Goal: Navigation & Orientation: Find specific page/section

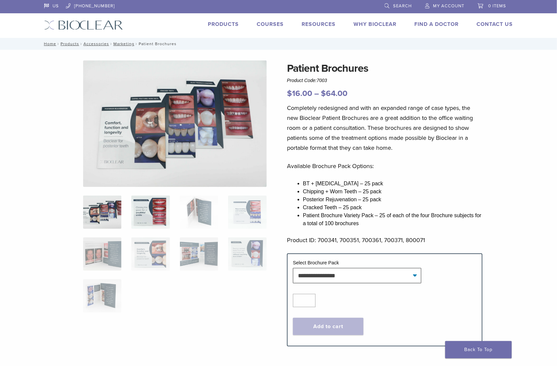
click at [154, 209] on img at bounding box center [150, 212] width 38 height 33
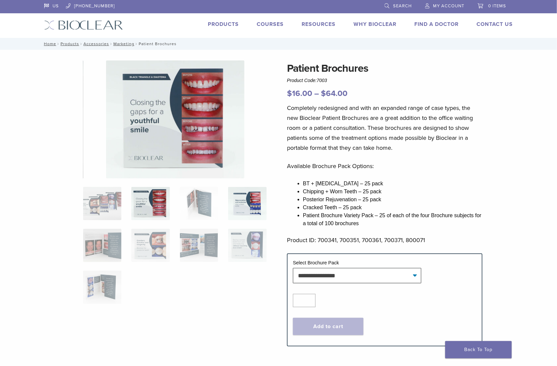
click at [230, 212] on img at bounding box center [247, 203] width 38 height 33
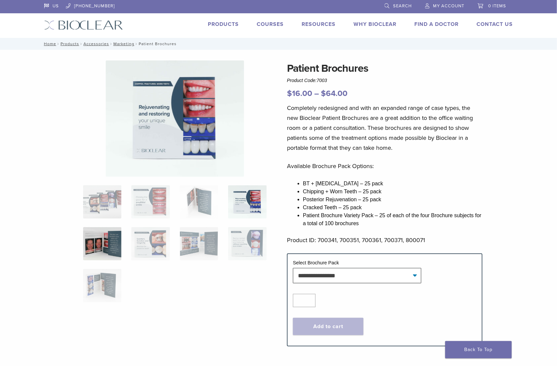
click at [95, 241] on img at bounding box center [102, 243] width 38 height 33
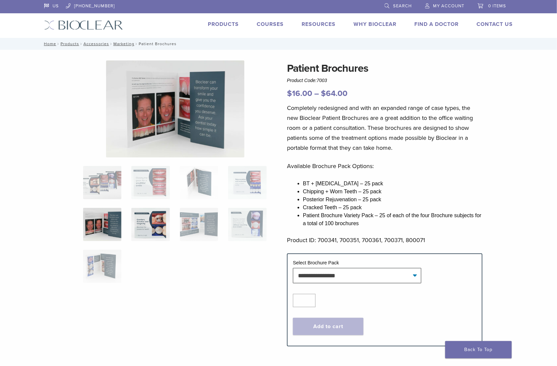
click at [148, 227] on img at bounding box center [150, 224] width 38 height 33
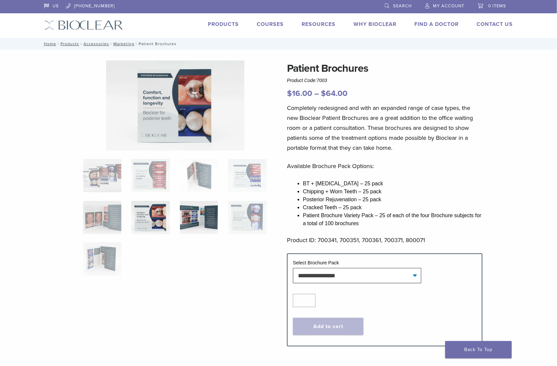
click at [192, 228] on img at bounding box center [199, 217] width 38 height 33
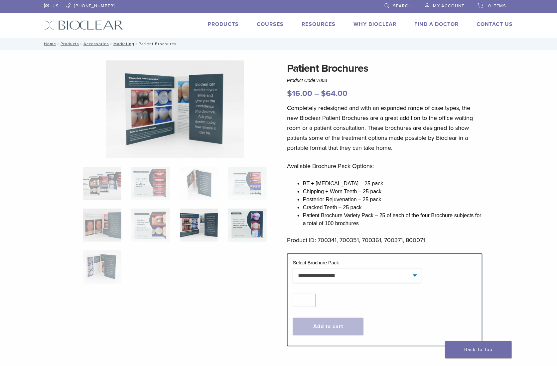
click at [241, 222] on img at bounding box center [247, 225] width 38 height 33
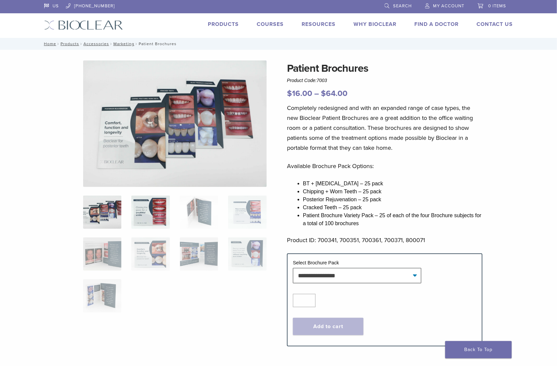
click at [138, 212] on img at bounding box center [150, 212] width 38 height 33
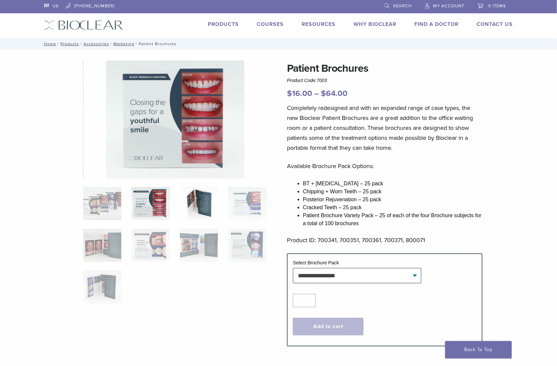
click at [203, 205] on img at bounding box center [199, 203] width 38 height 33
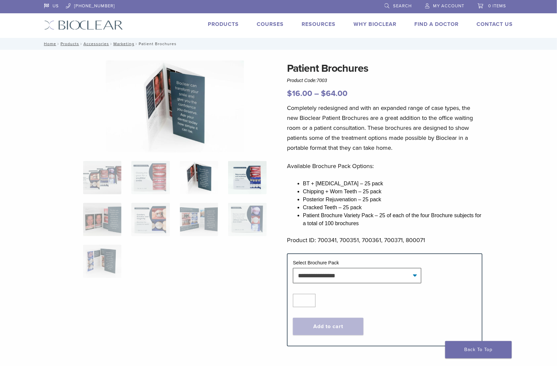
click at [257, 190] on img at bounding box center [247, 177] width 38 height 33
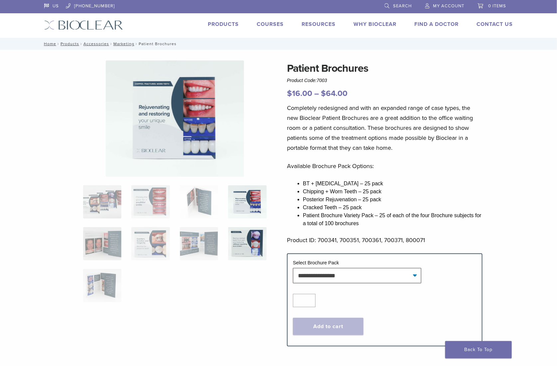
click at [254, 233] on img at bounding box center [247, 243] width 38 height 33
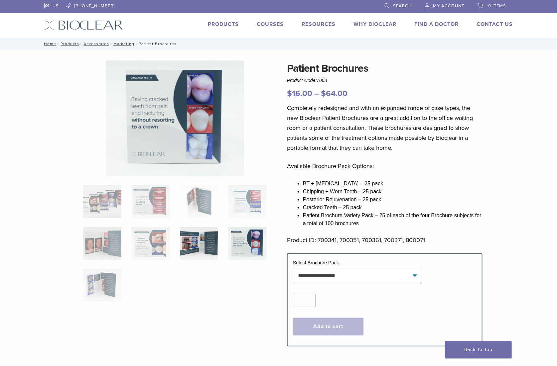
click at [217, 236] on img at bounding box center [199, 243] width 38 height 33
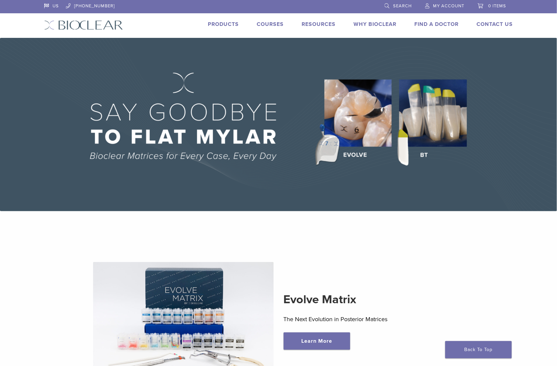
click at [441, 8] on span "My Account" at bounding box center [448, 5] width 31 height 5
